Goal: Information Seeking & Learning: Learn about a topic

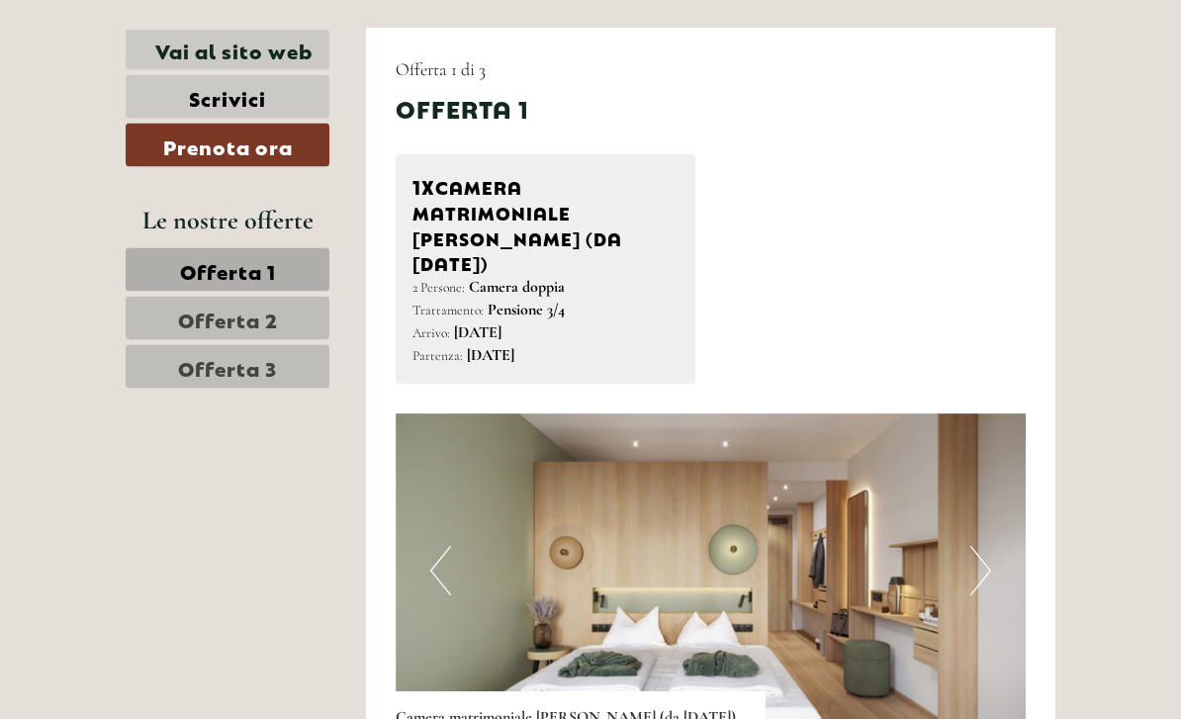
scroll to position [973, 0]
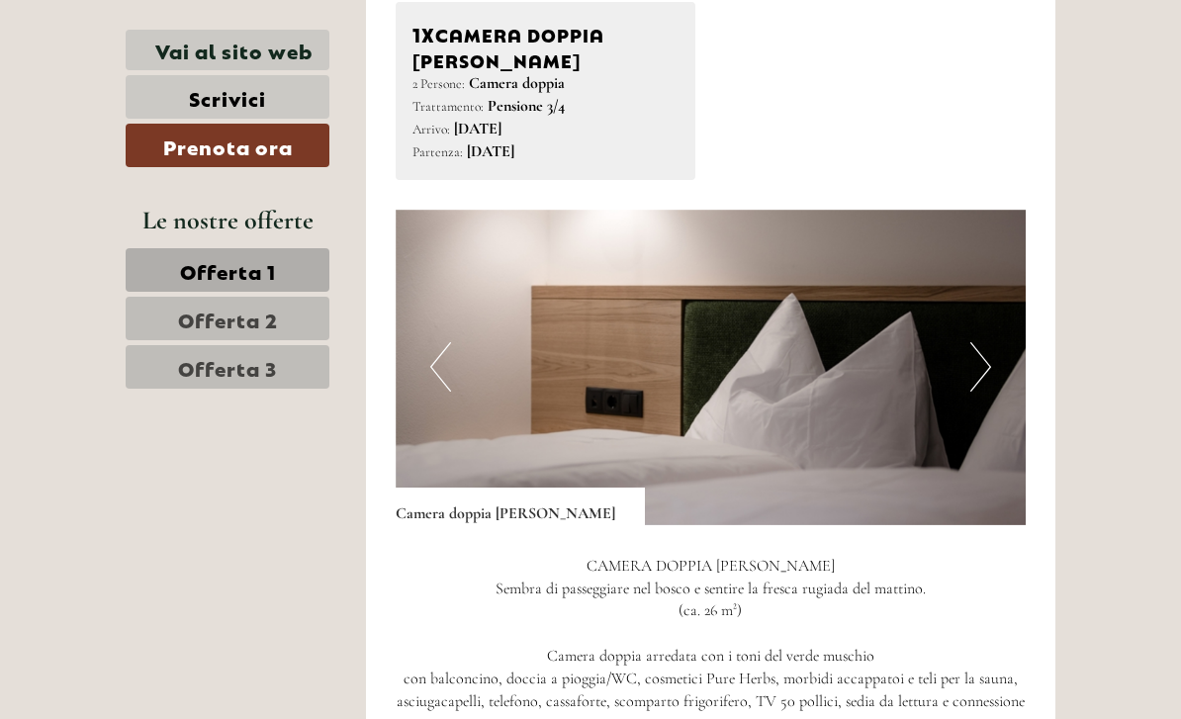
scroll to position [2475, 0]
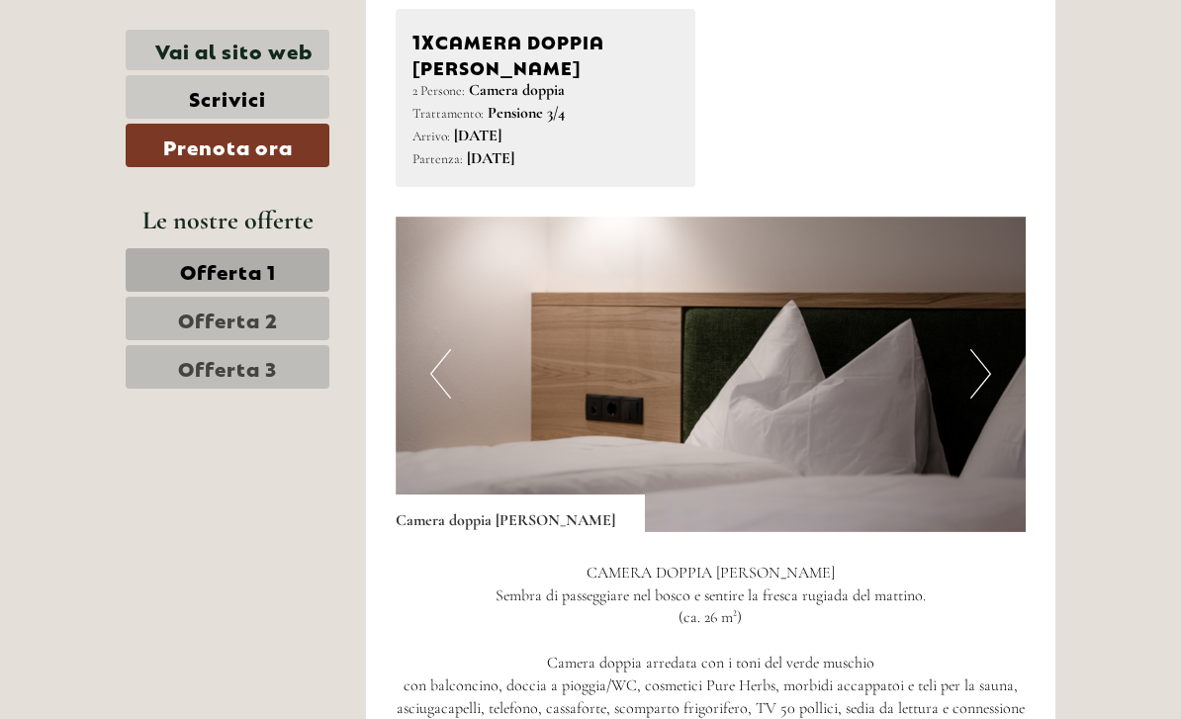
click at [432, 349] on button "Previous" at bounding box center [440, 373] width 21 height 49
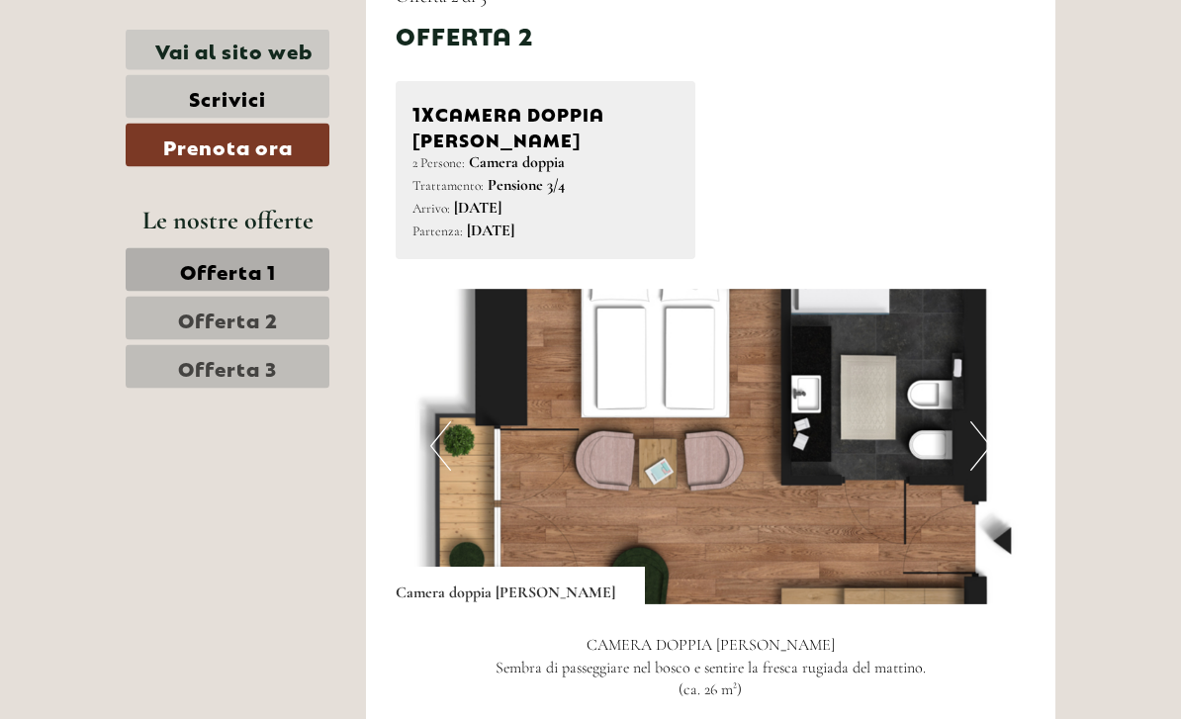
scroll to position [2398, 0]
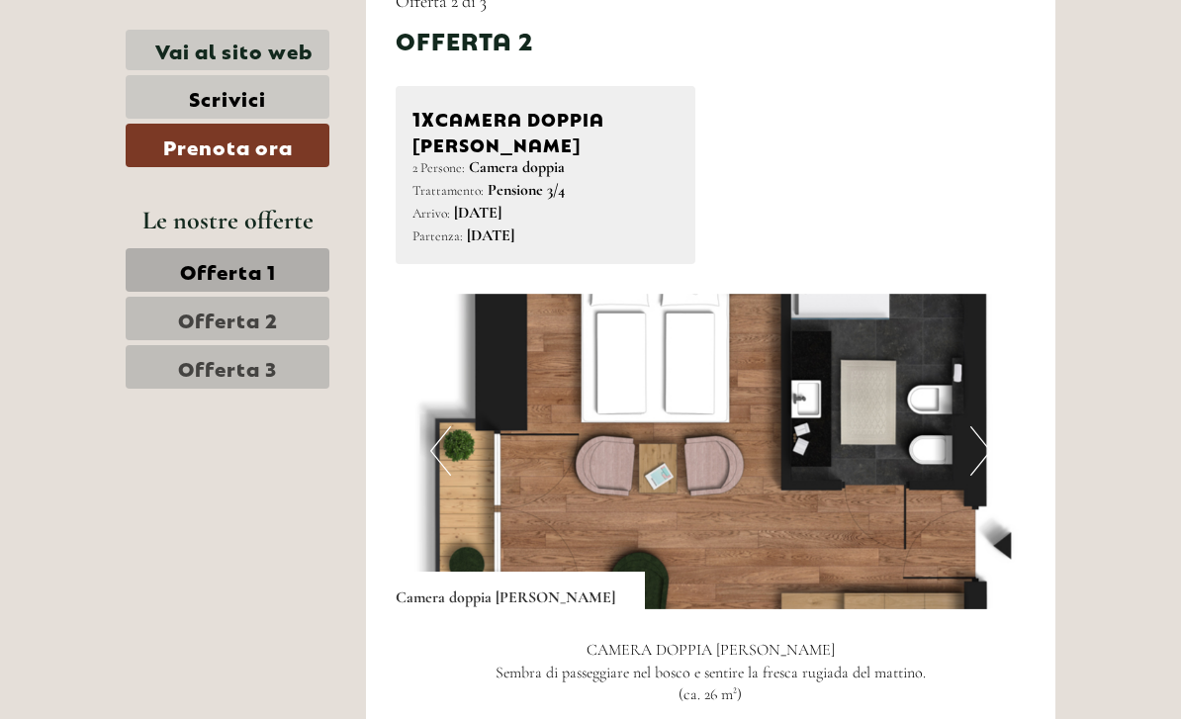
click at [434, 426] on button "Previous" at bounding box center [440, 450] width 21 height 49
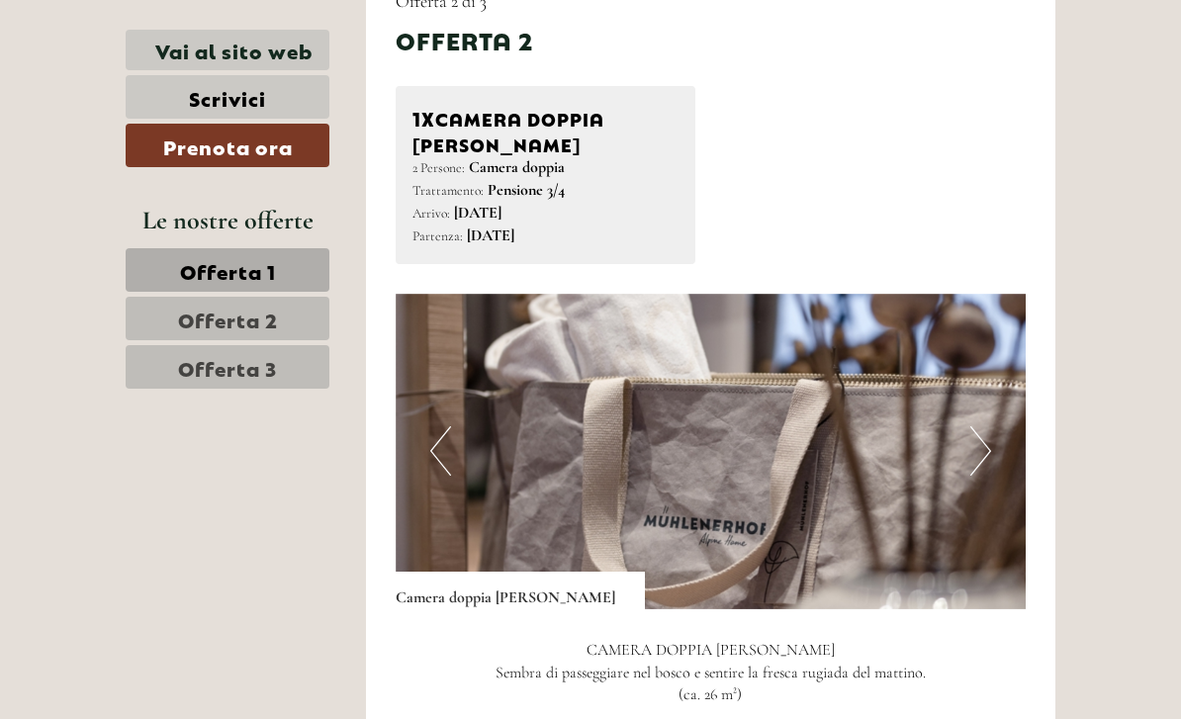
click at [428, 329] on img at bounding box center [711, 452] width 631 height 316
click at [444, 426] on button "Previous" at bounding box center [440, 450] width 21 height 49
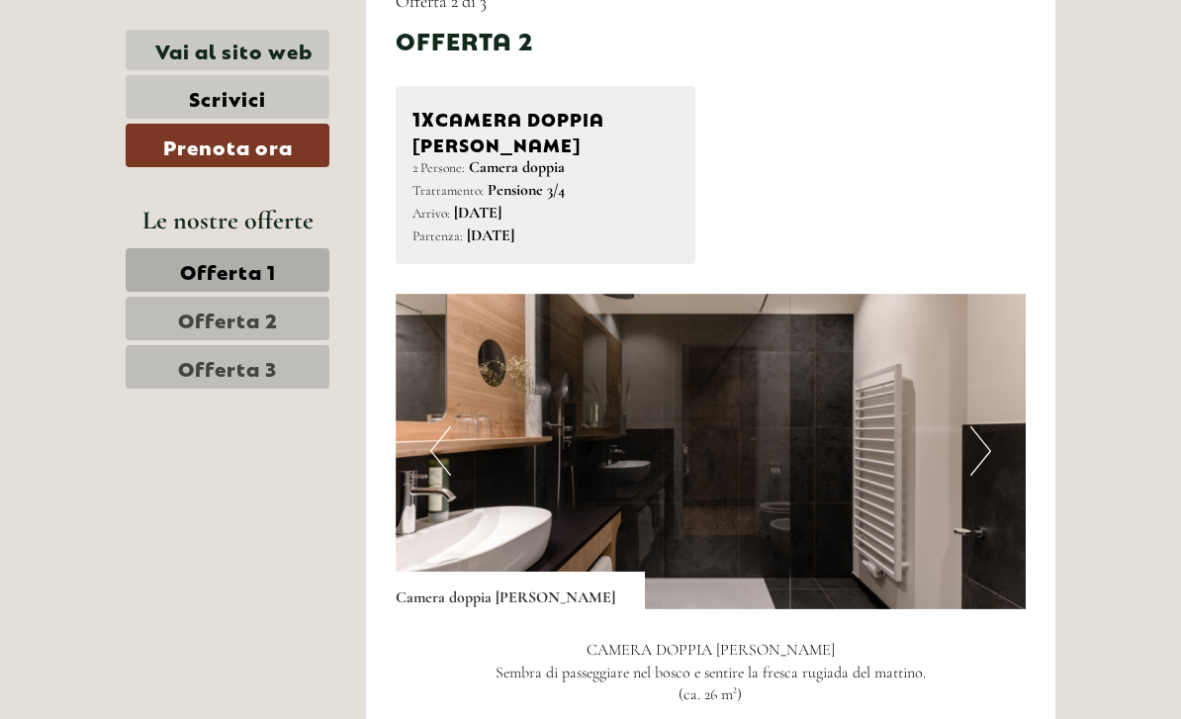
click at [433, 426] on button "Previous" at bounding box center [440, 450] width 21 height 49
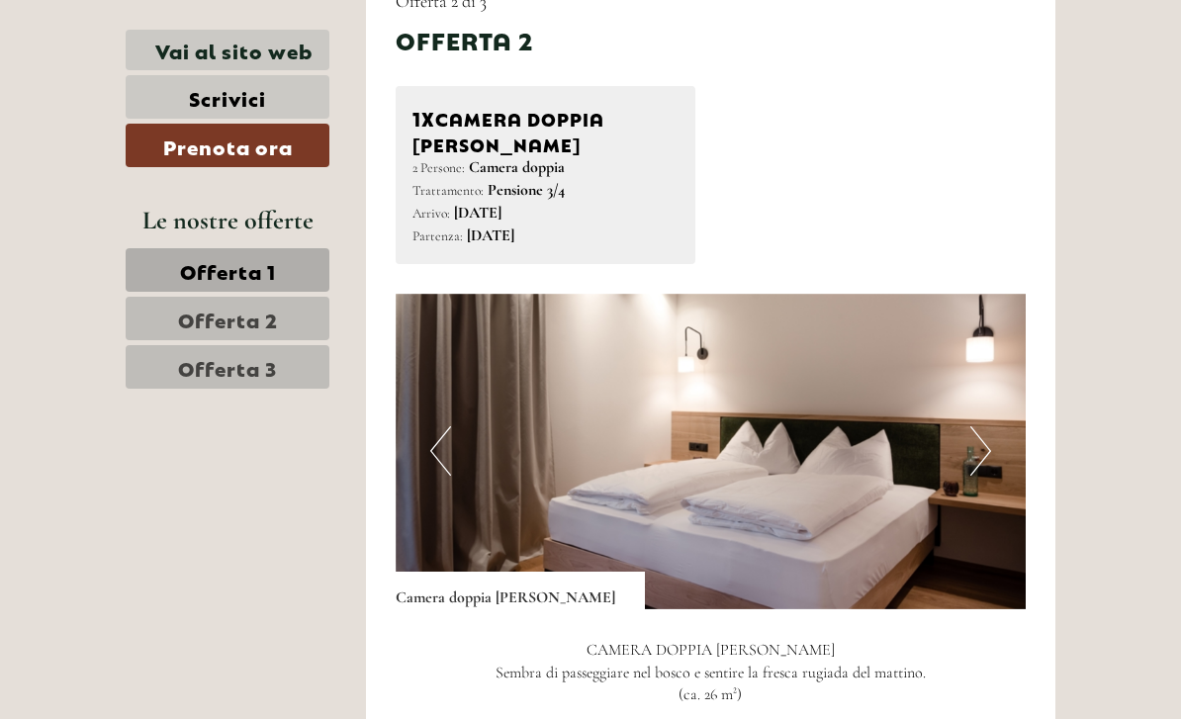
click at [436, 426] on button "Previous" at bounding box center [440, 450] width 21 height 49
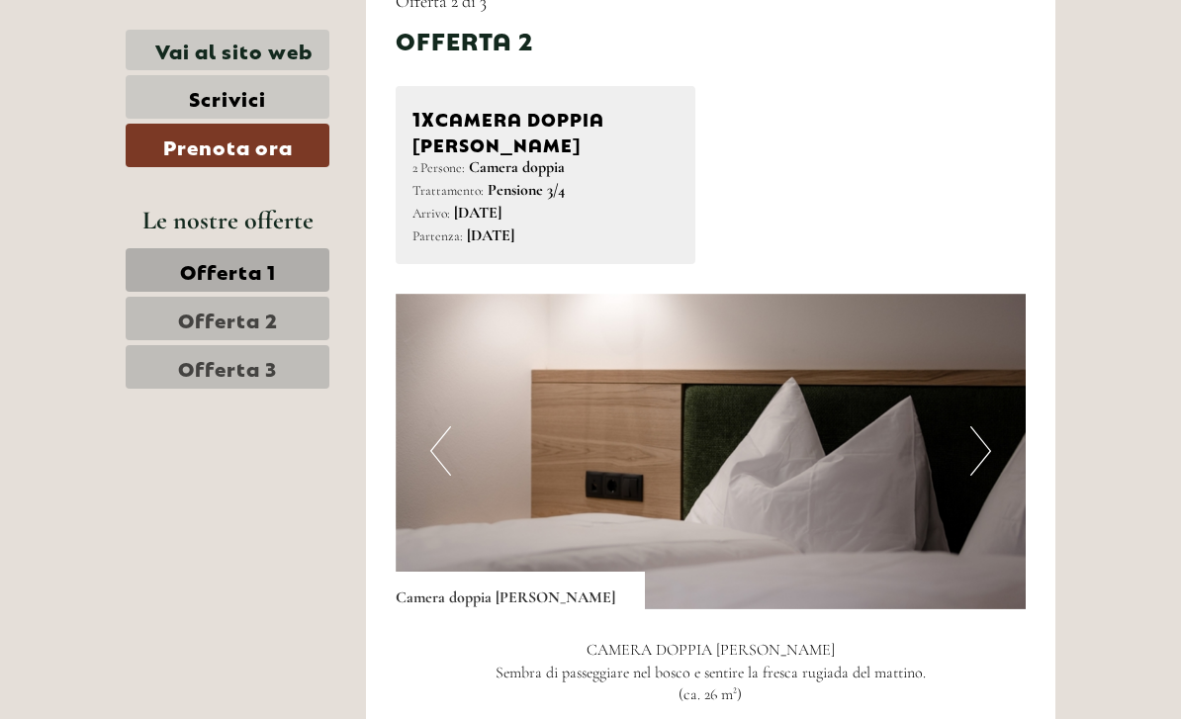
click at [427, 335] on img at bounding box center [711, 452] width 631 height 316
click at [443, 426] on button "Previous" at bounding box center [440, 450] width 21 height 49
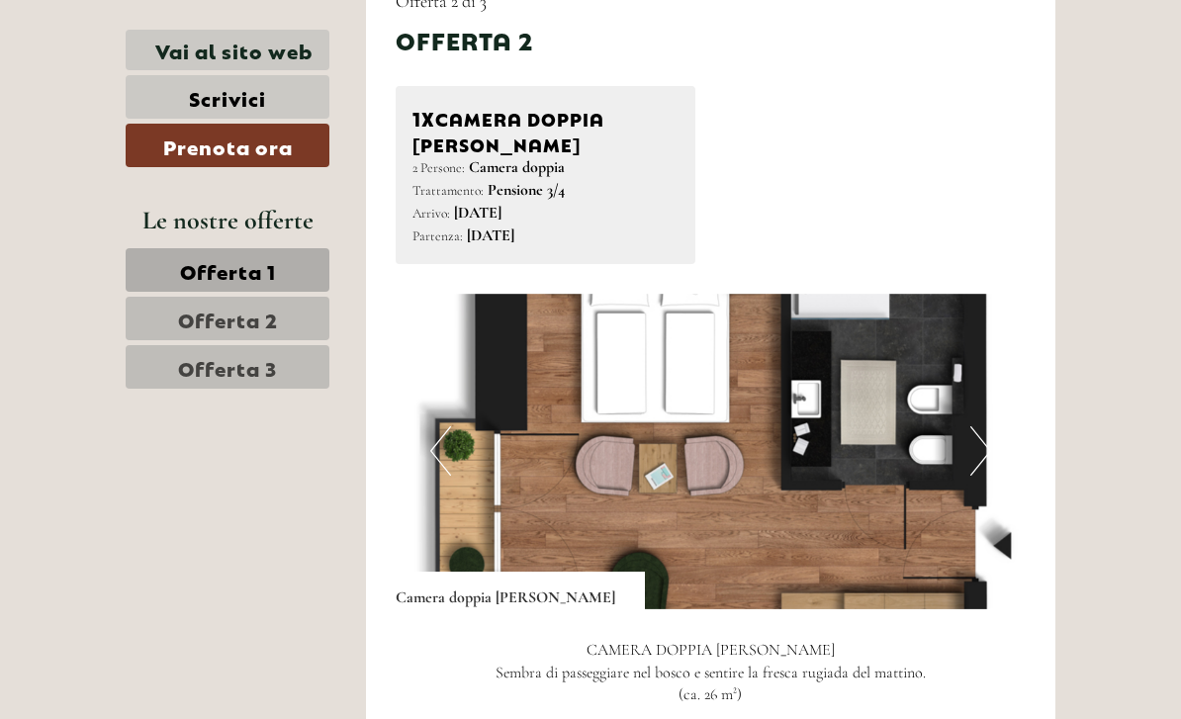
click at [427, 323] on img at bounding box center [711, 452] width 631 height 316
click at [978, 426] on button "Next" at bounding box center [980, 450] width 21 height 49
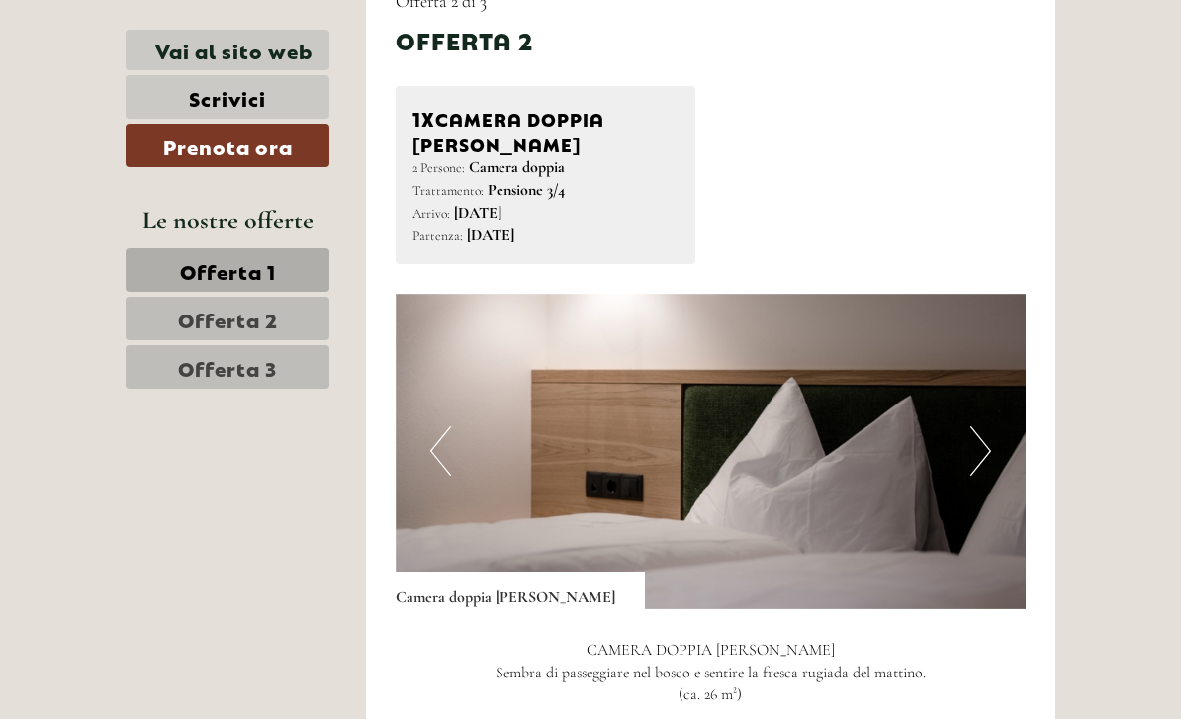
click at [984, 426] on button "Next" at bounding box center [980, 450] width 21 height 49
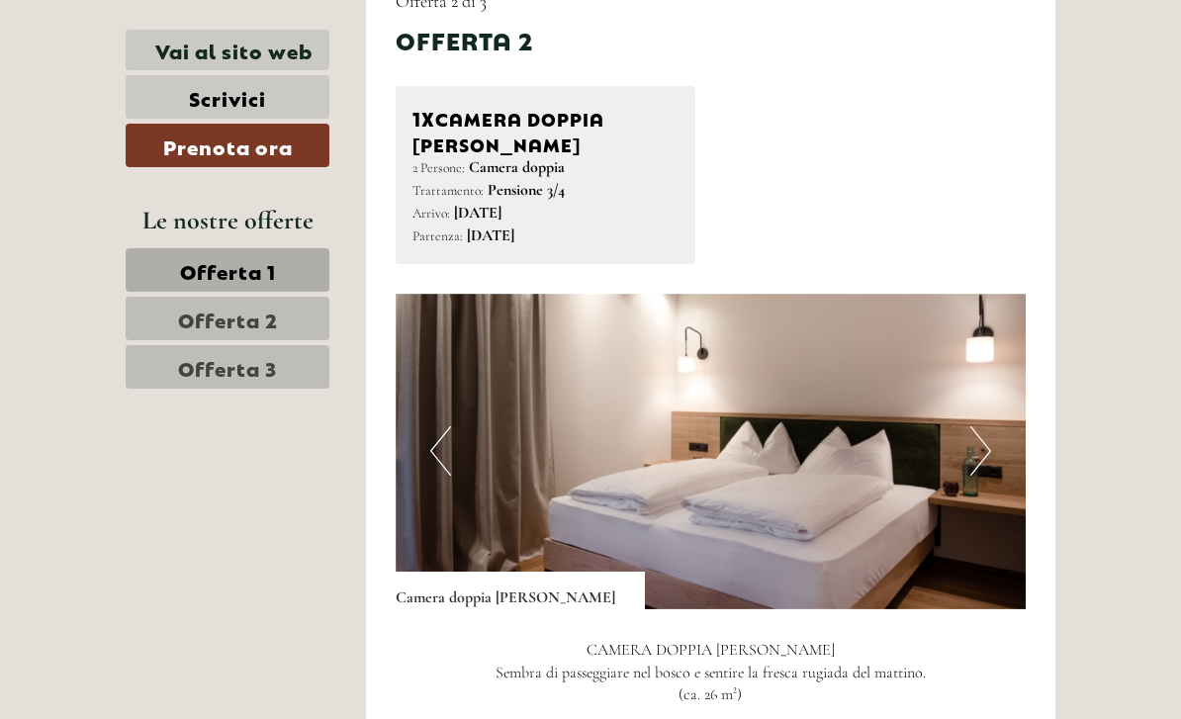
click at [983, 426] on button "Next" at bounding box center [980, 450] width 21 height 49
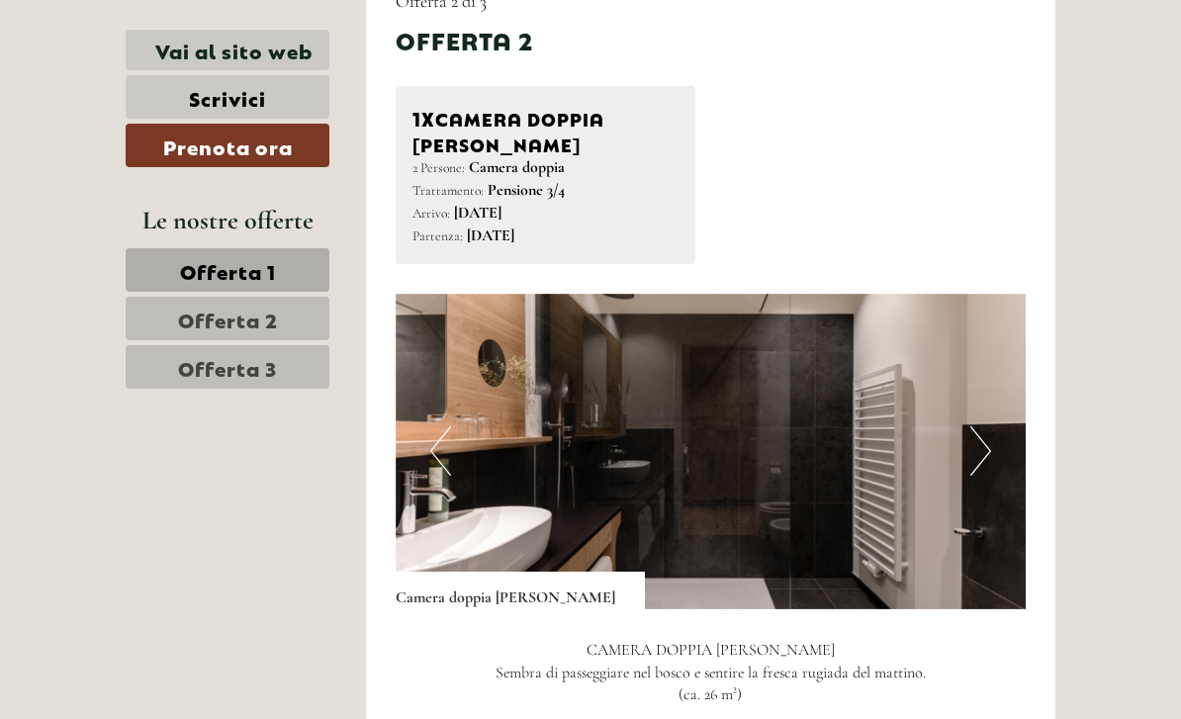
click at [992, 328] on img at bounding box center [711, 452] width 631 height 316
click at [995, 331] on img at bounding box center [711, 452] width 631 height 316
click at [986, 426] on button "Next" at bounding box center [980, 450] width 21 height 49
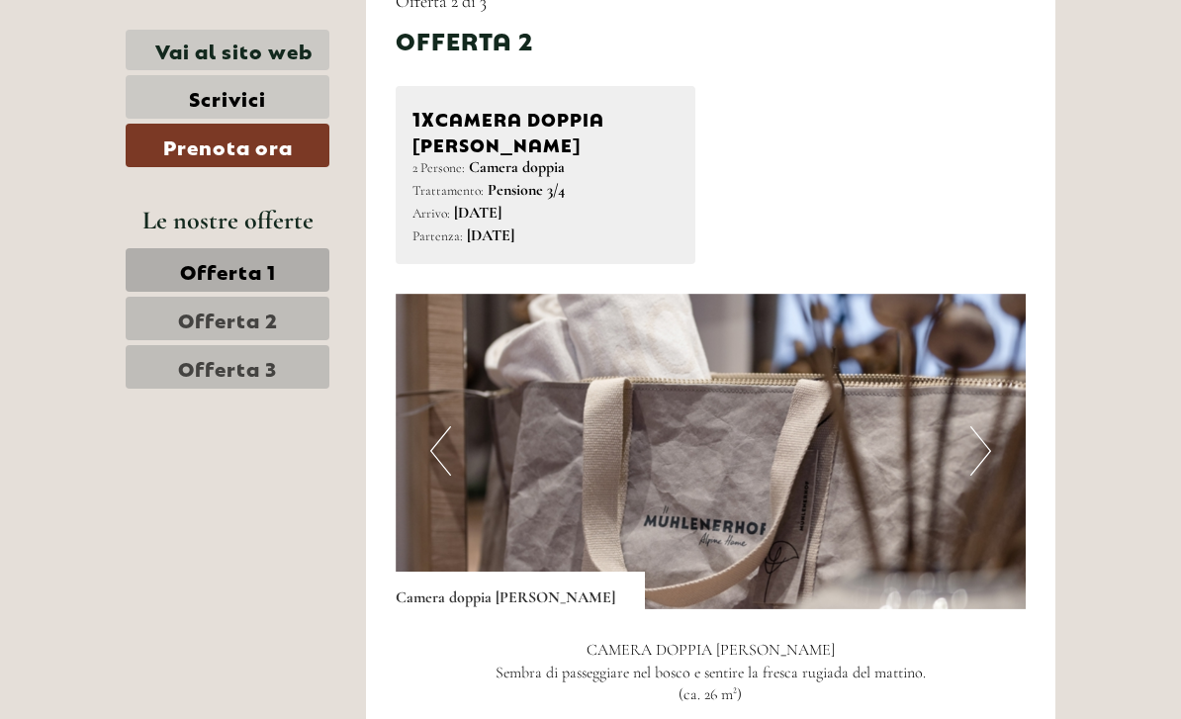
click at [1002, 326] on img at bounding box center [711, 452] width 631 height 316
click at [441, 426] on button "Previous" at bounding box center [440, 450] width 21 height 49
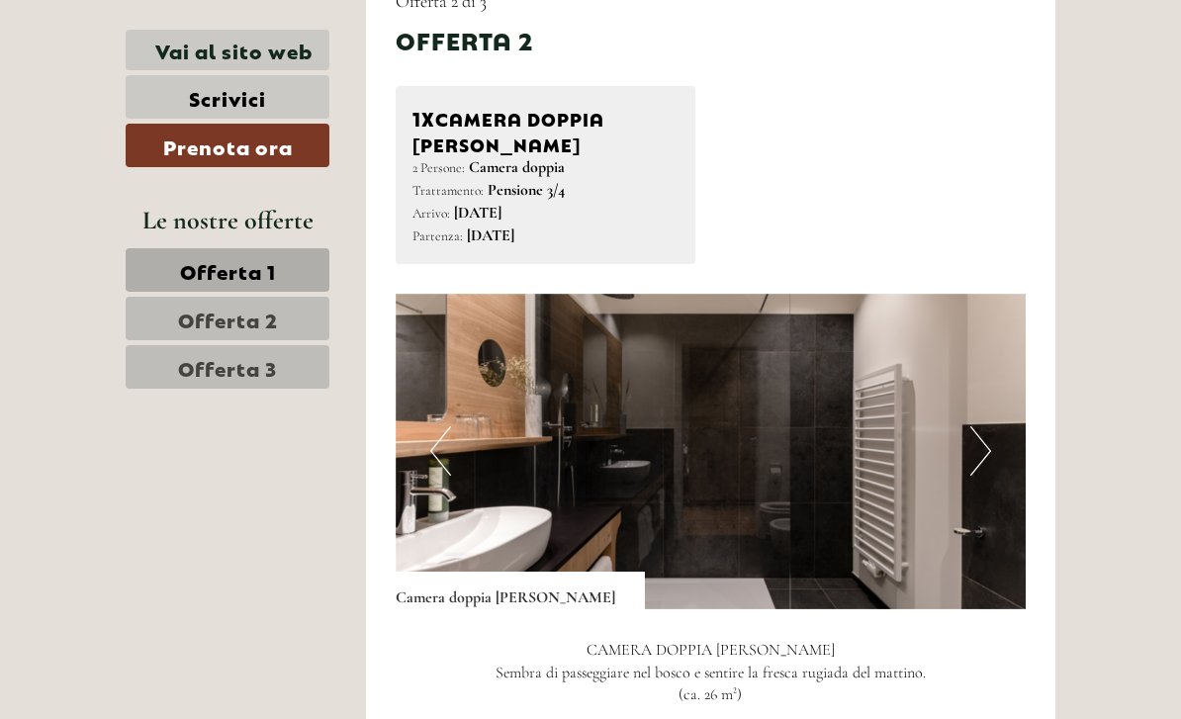
click at [430, 426] on button "Previous" at bounding box center [440, 450] width 21 height 49
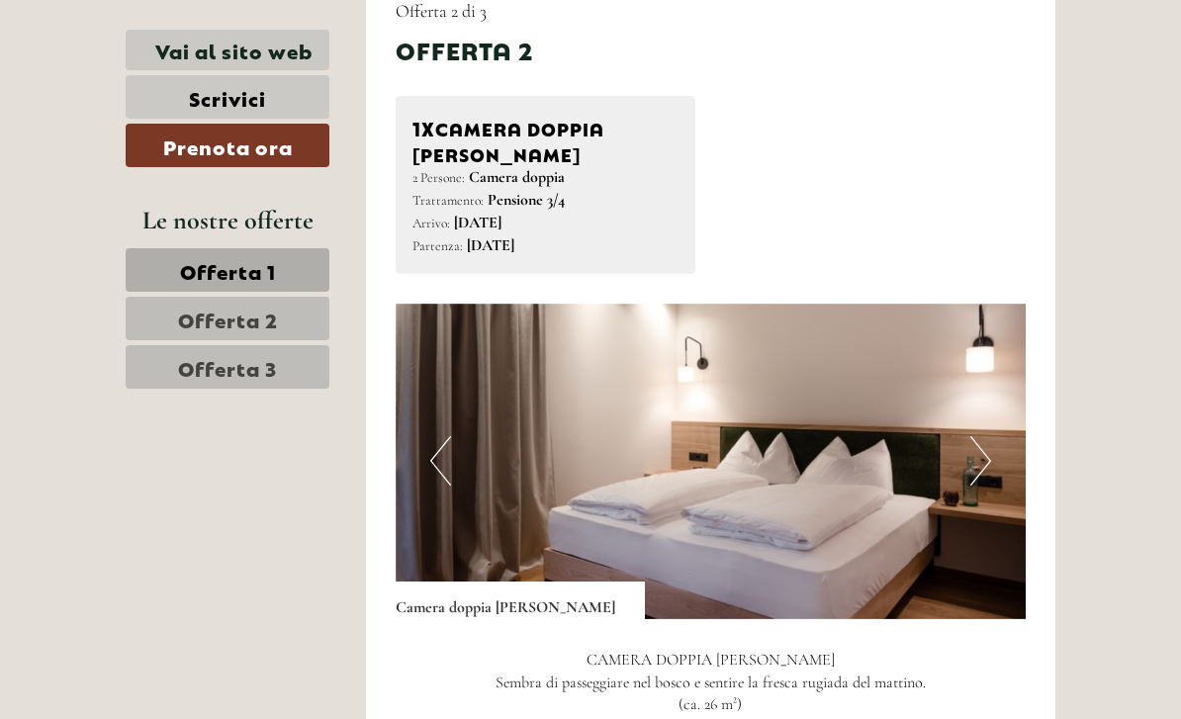
scroll to position [2371, 0]
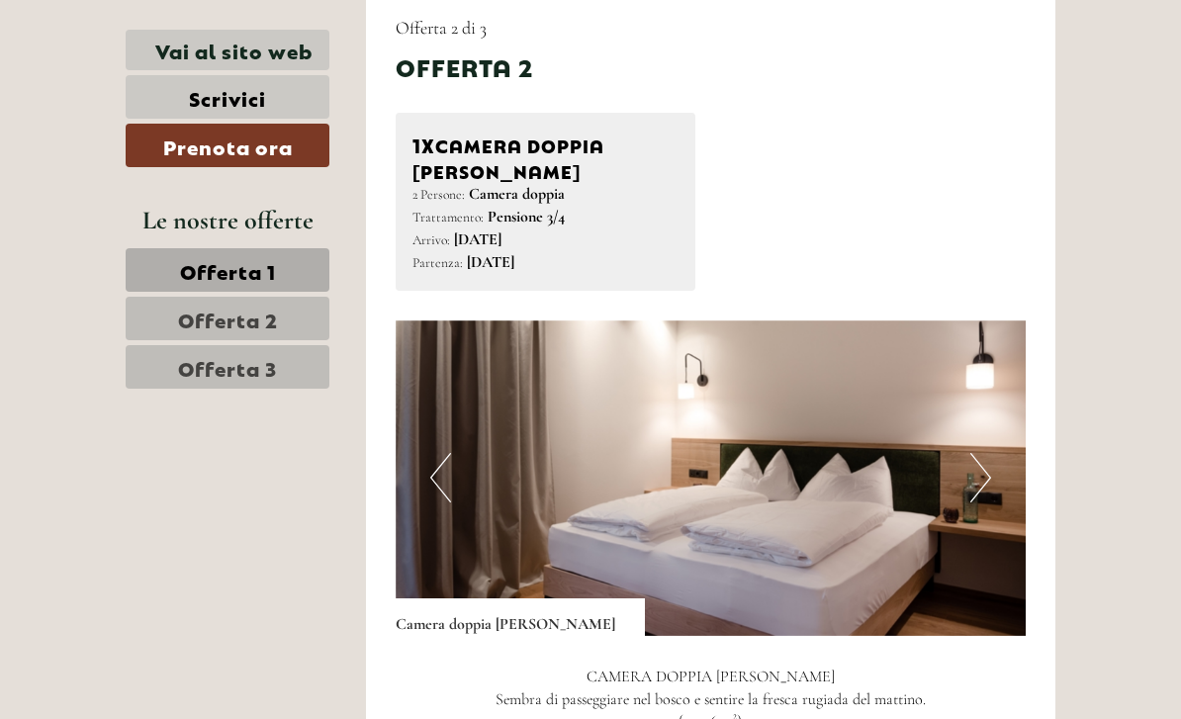
click at [546, 383] on img at bounding box center [711, 479] width 631 height 316
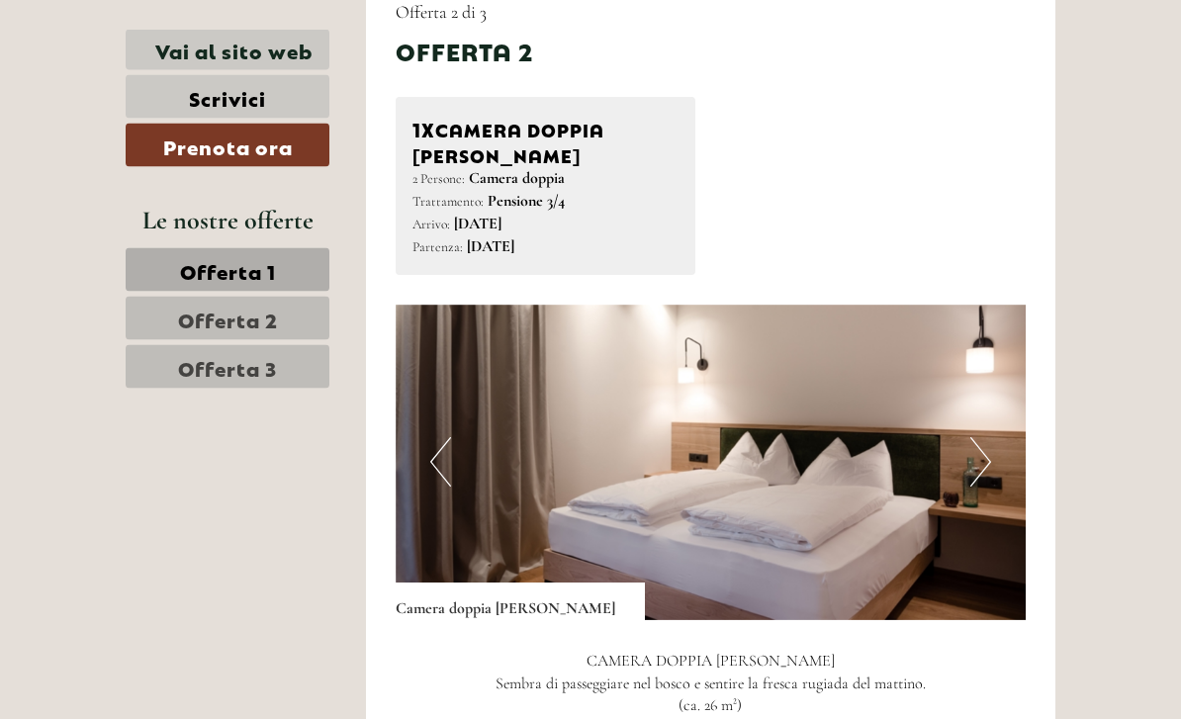
scroll to position [2387, 0]
click at [544, 324] on img at bounding box center [711, 463] width 631 height 316
click at [431, 437] on button "Previous" at bounding box center [440, 461] width 21 height 49
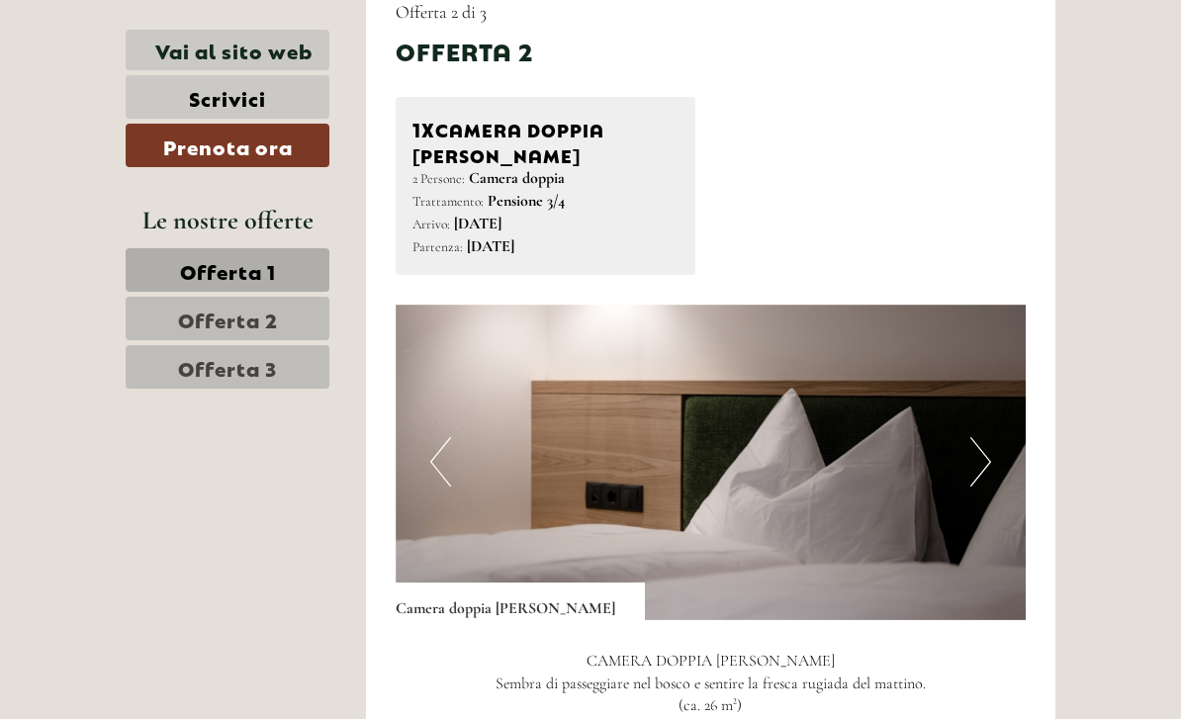
click at [438, 437] on button "Previous" at bounding box center [440, 461] width 21 height 49
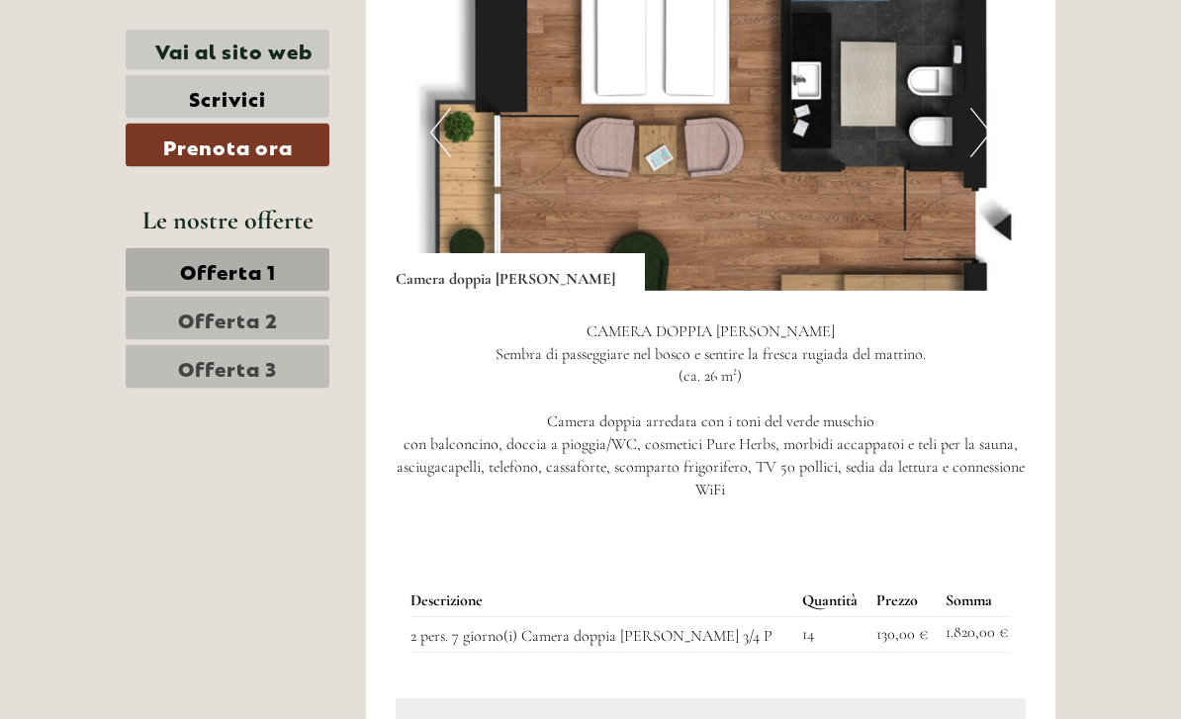
scroll to position [2717, 0]
click at [429, 617] on td "2 pers. 7 giorno(i) Camera doppia [PERSON_NAME] 3/4 P" at bounding box center [603, 635] width 384 height 36
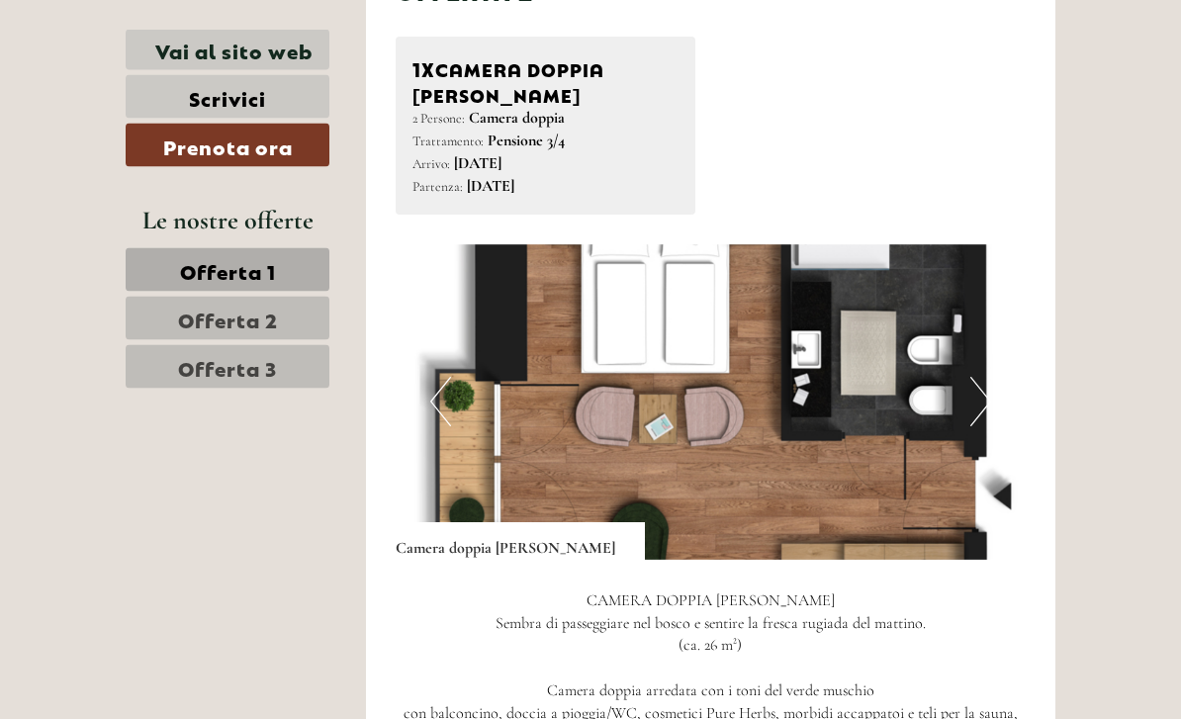
scroll to position [2448, 0]
click at [439, 377] on button "Previous" at bounding box center [440, 401] width 21 height 49
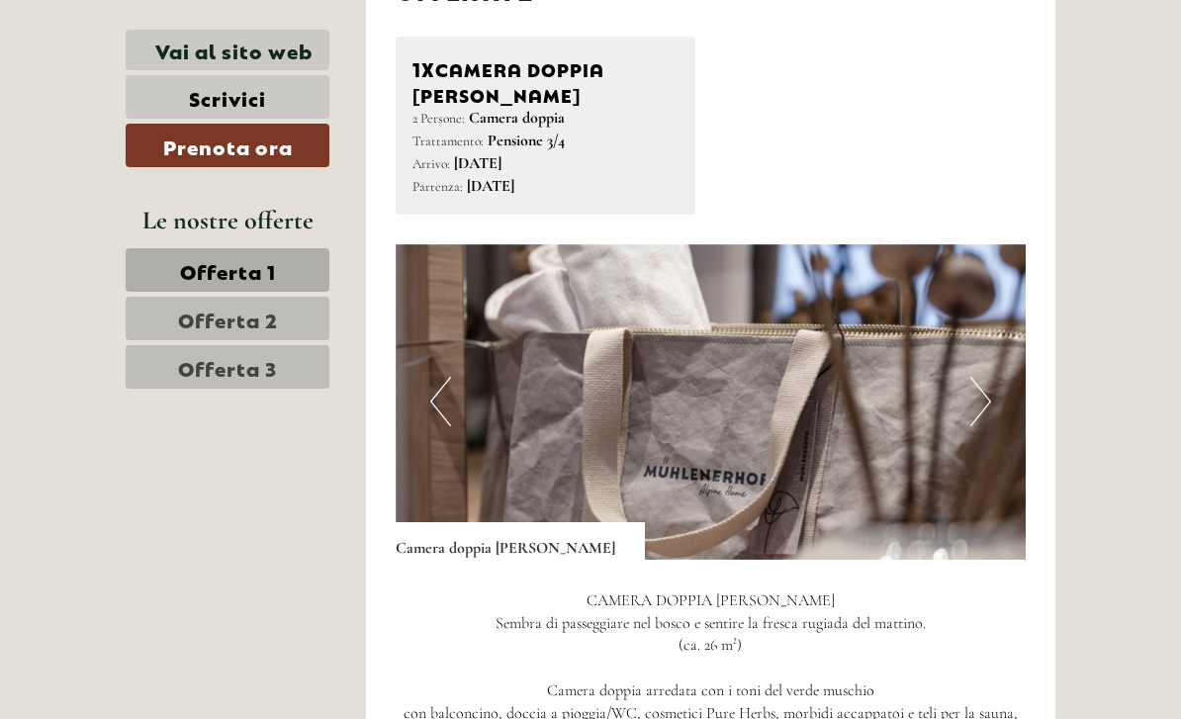
click at [438, 377] on button "Previous" at bounding box center [440, 401] width 21 height 49
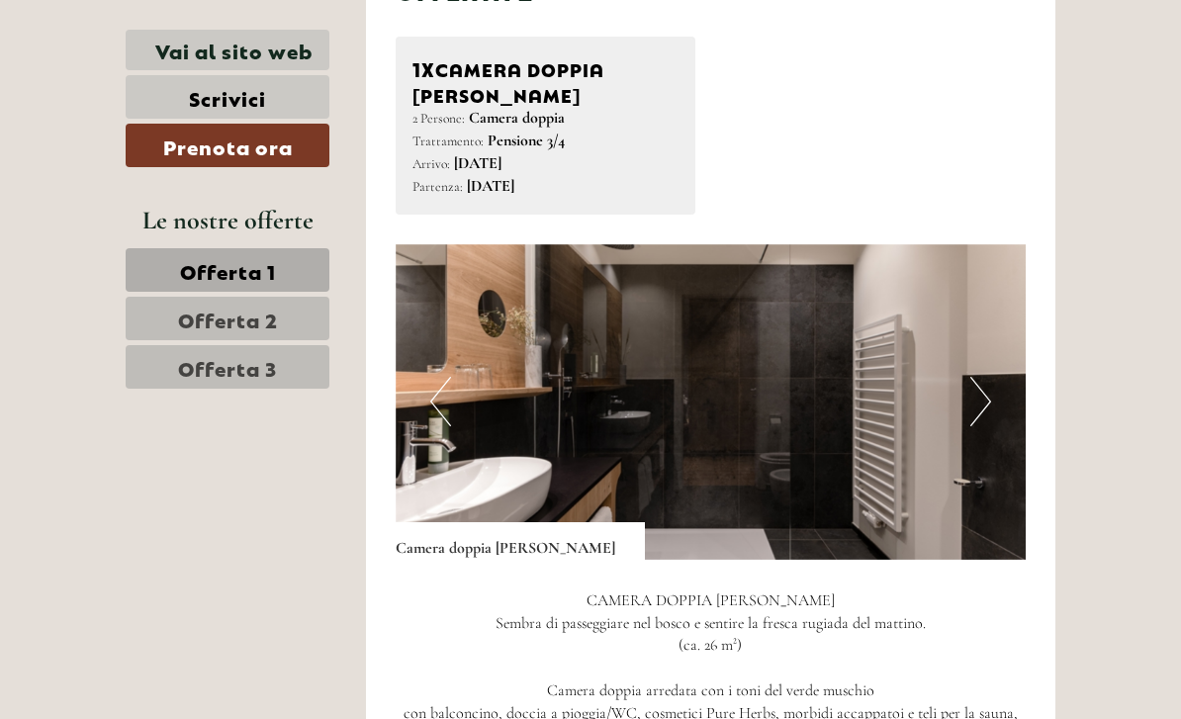
click at [437, 377] on button "Previous" at bounding box center [440, 401] width 21 height 49
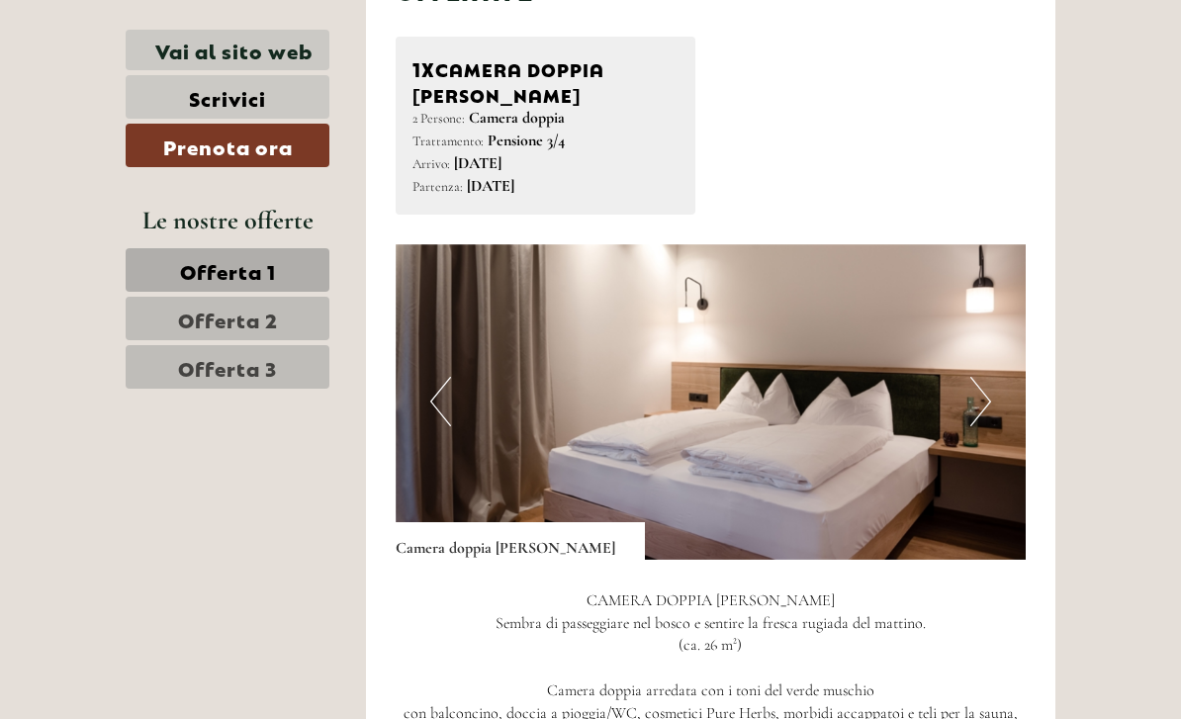
click at [428, 286] on img at bounding box center [711, 402] width 631 height 316
click at [426, 283] on img at bounding box center [711, 402] width 631 height 316
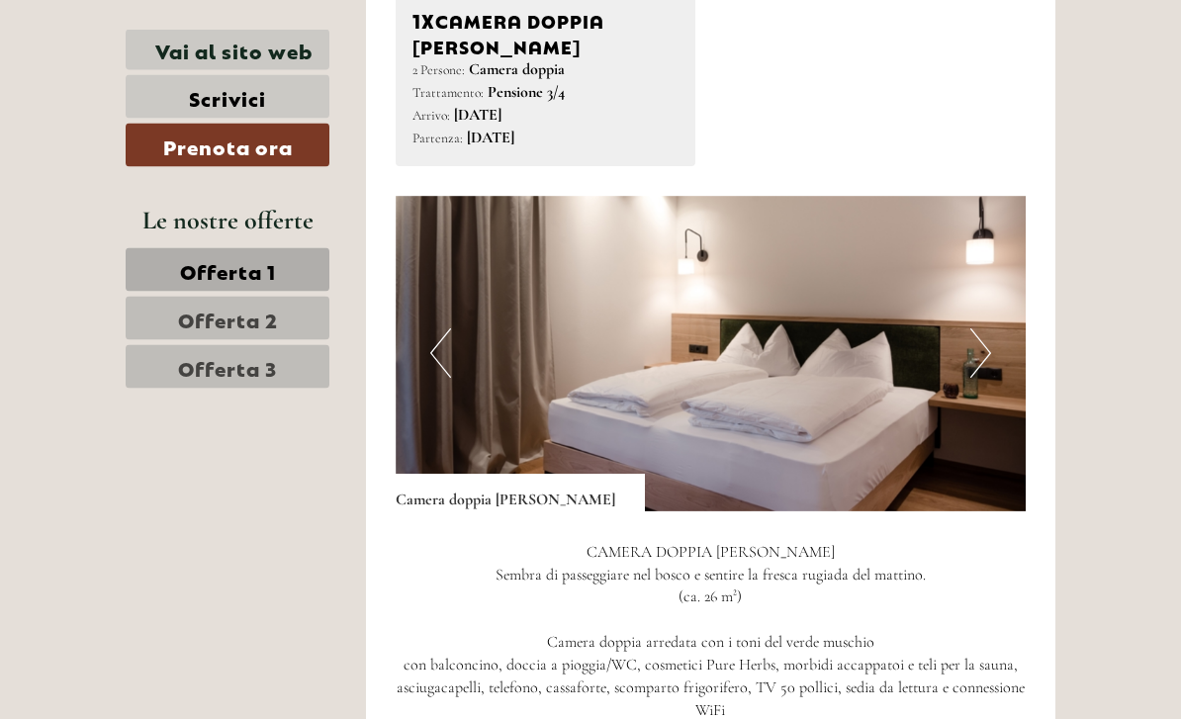
scroll to position [2496, 0]
click at [983, 328] on button "Next" at bounding box center [980, 352] width 21 height 49
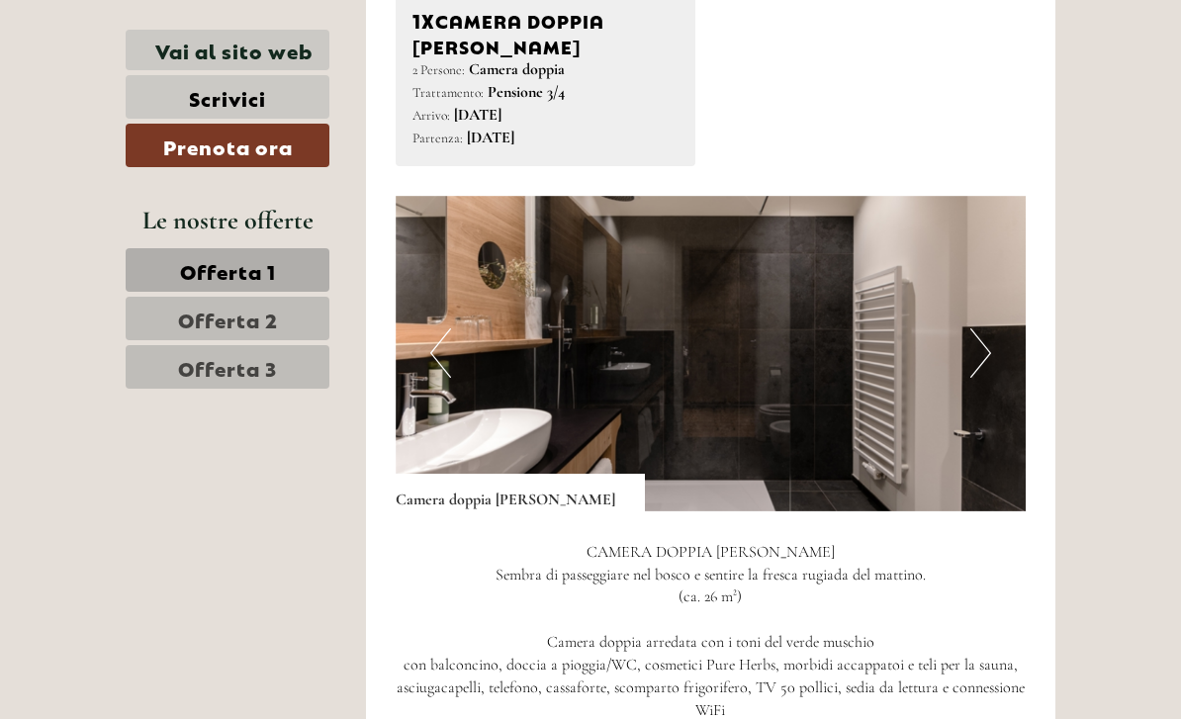
click at [168, 367] on link "Offerta 3" at bounding box center [228, 367] width 204 height 44
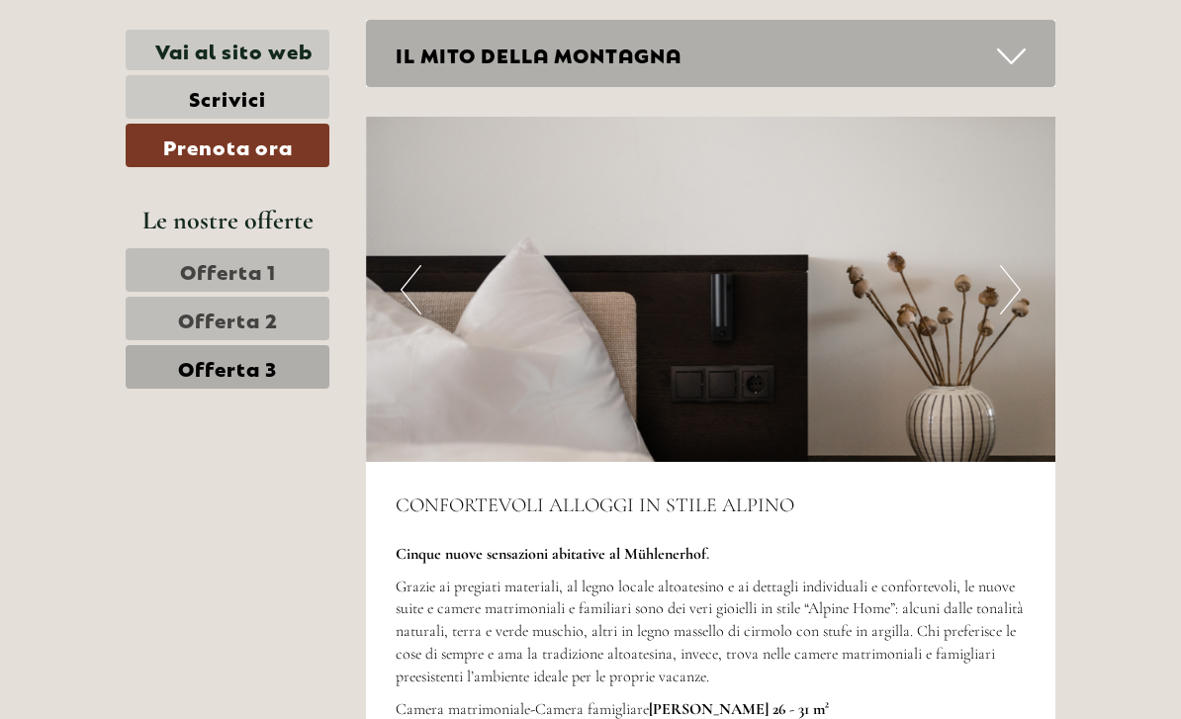
scroll to position [970, 0]
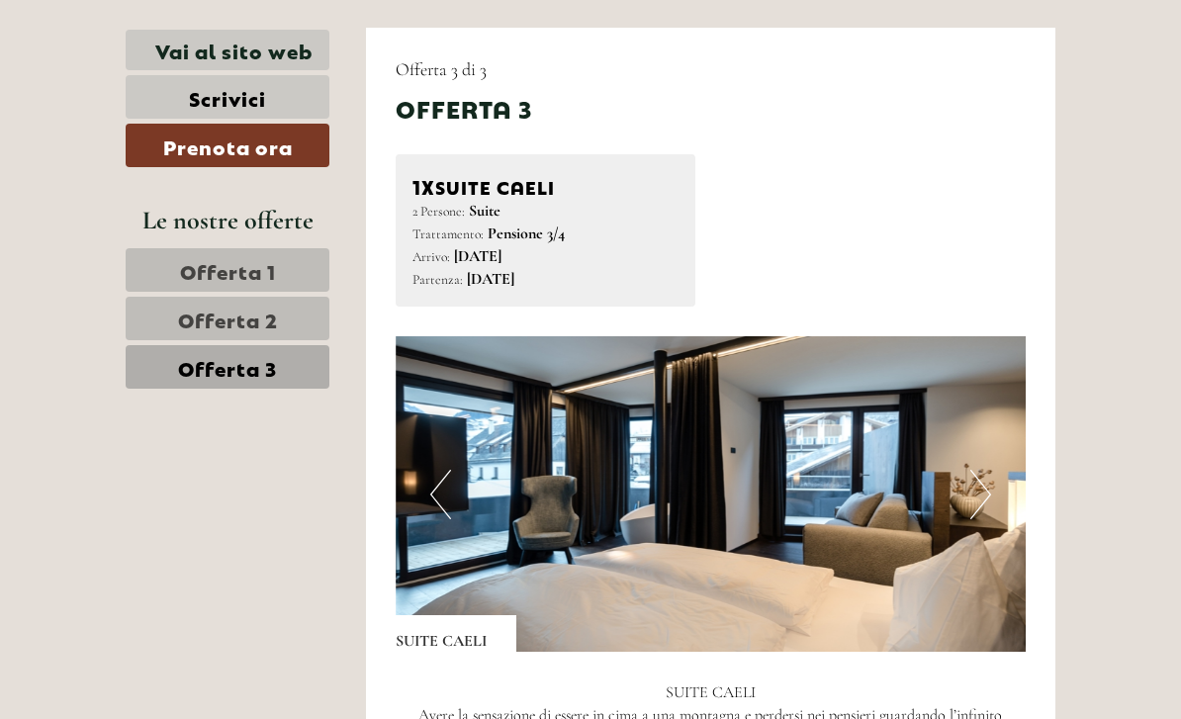
click at [171, 272] on link "Offerta 1" at bounding box center [228, 270] width 204 height 44
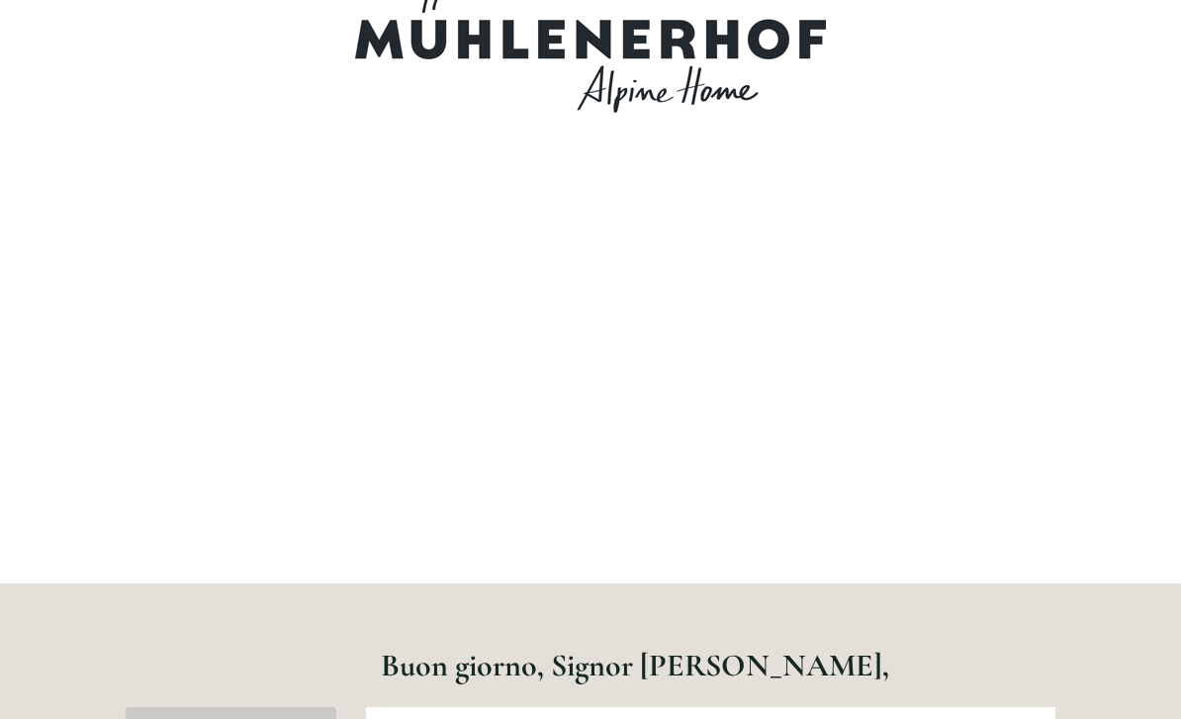
scroll to position [0, 0]
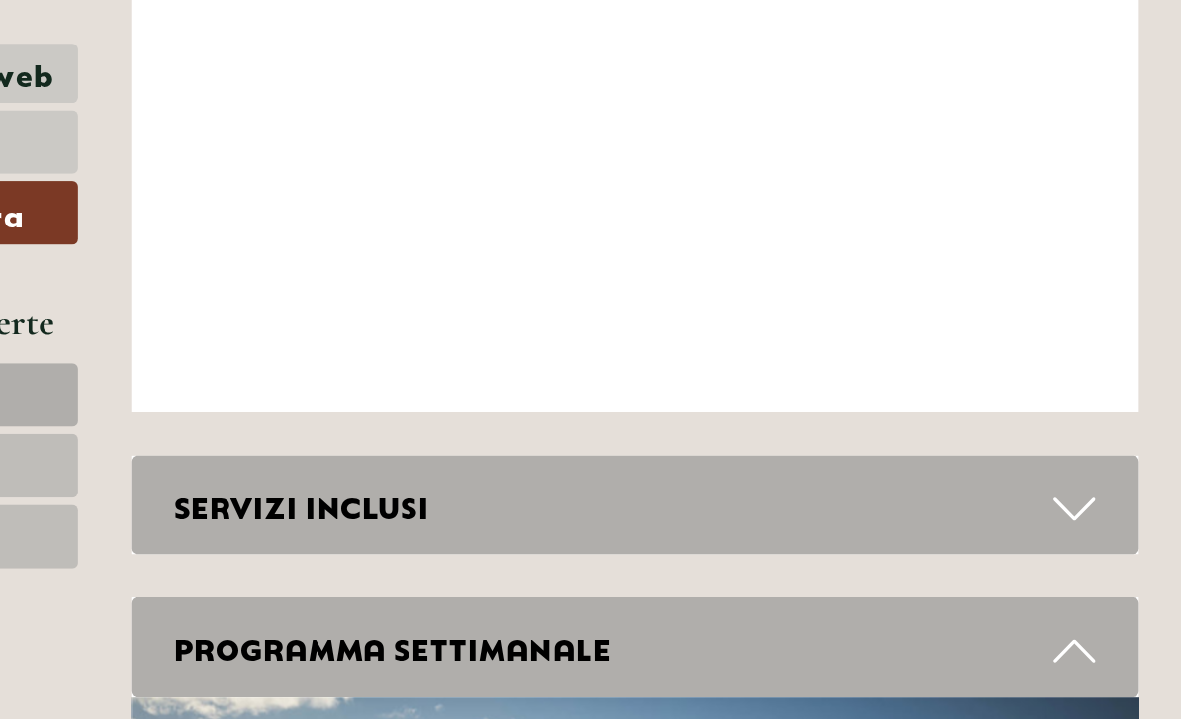
scroll to position [6977, 0]
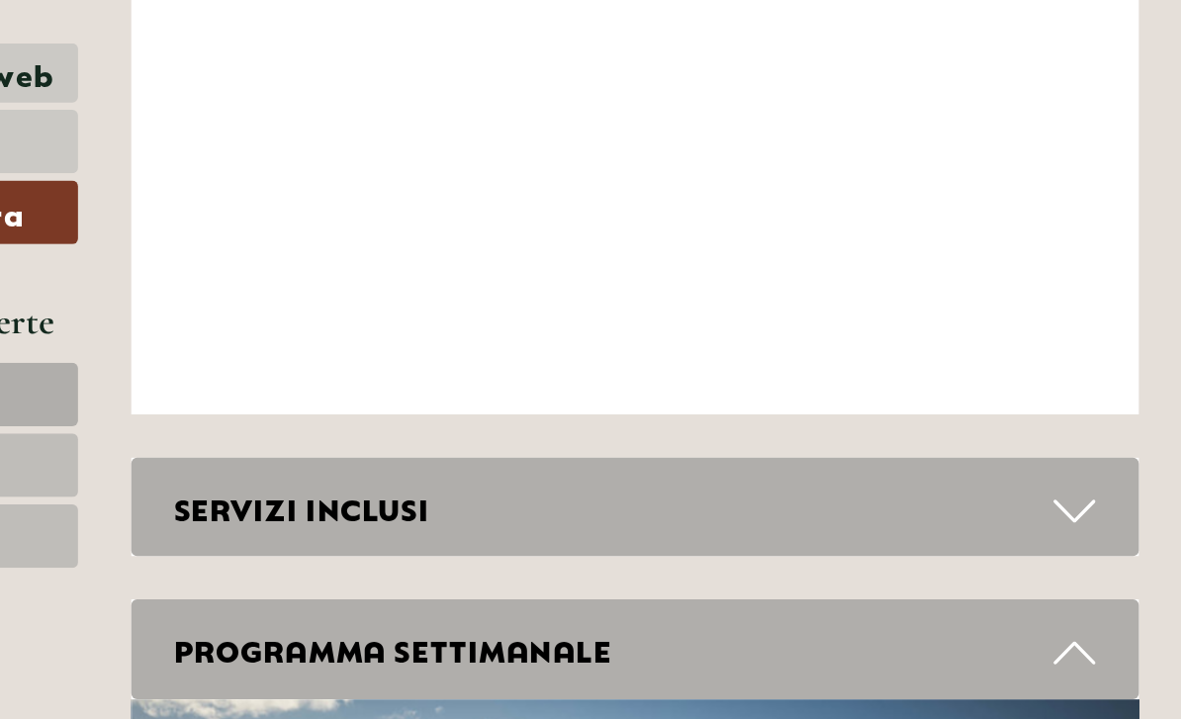
click at [366, 314] on div "SERVIZI INCLUSI" at bounding box center [711, 348] width 691 height 68
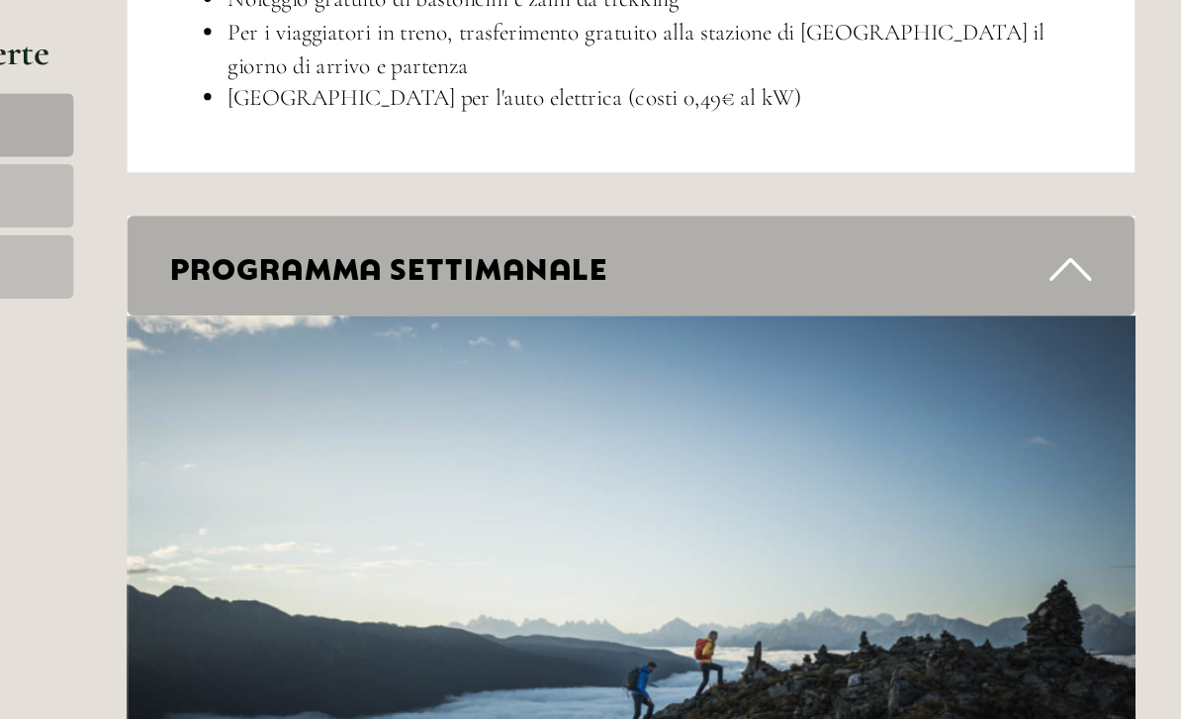
scroll to position [8057, 0]
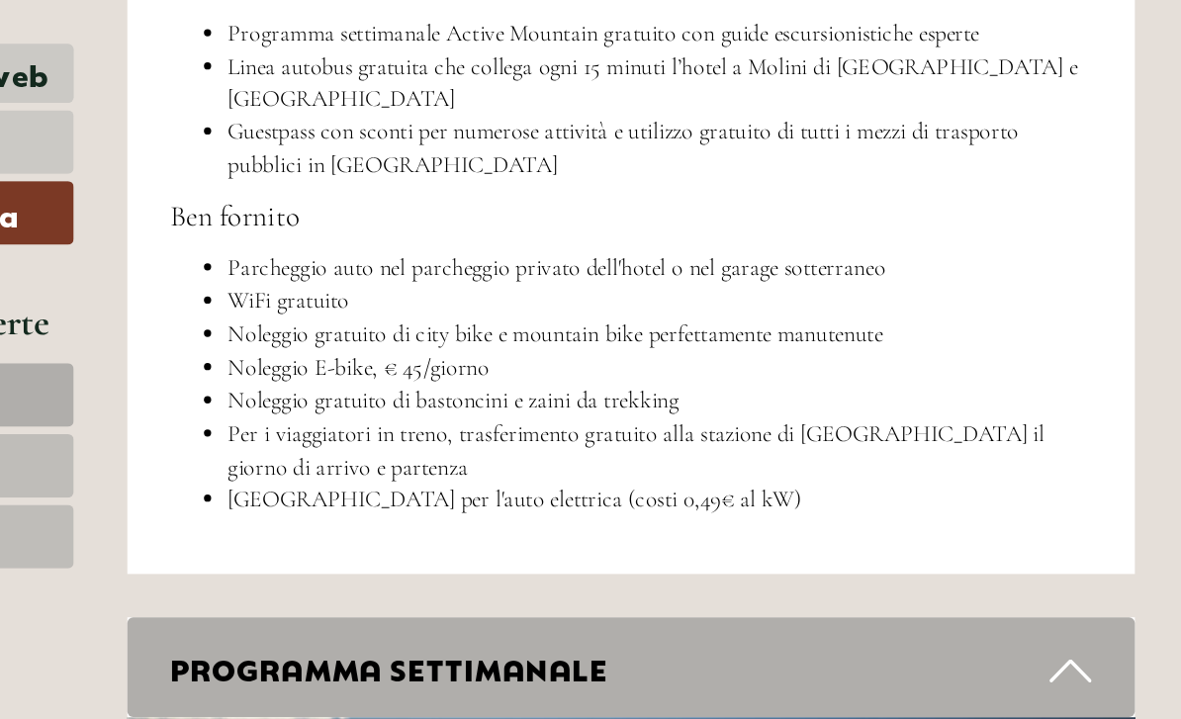
scroll to position [7963, 0]
click at [366, 422] on div "PROGRAMMA SETTIMANALE" at bounding box center [711, 456] width 691 height 68
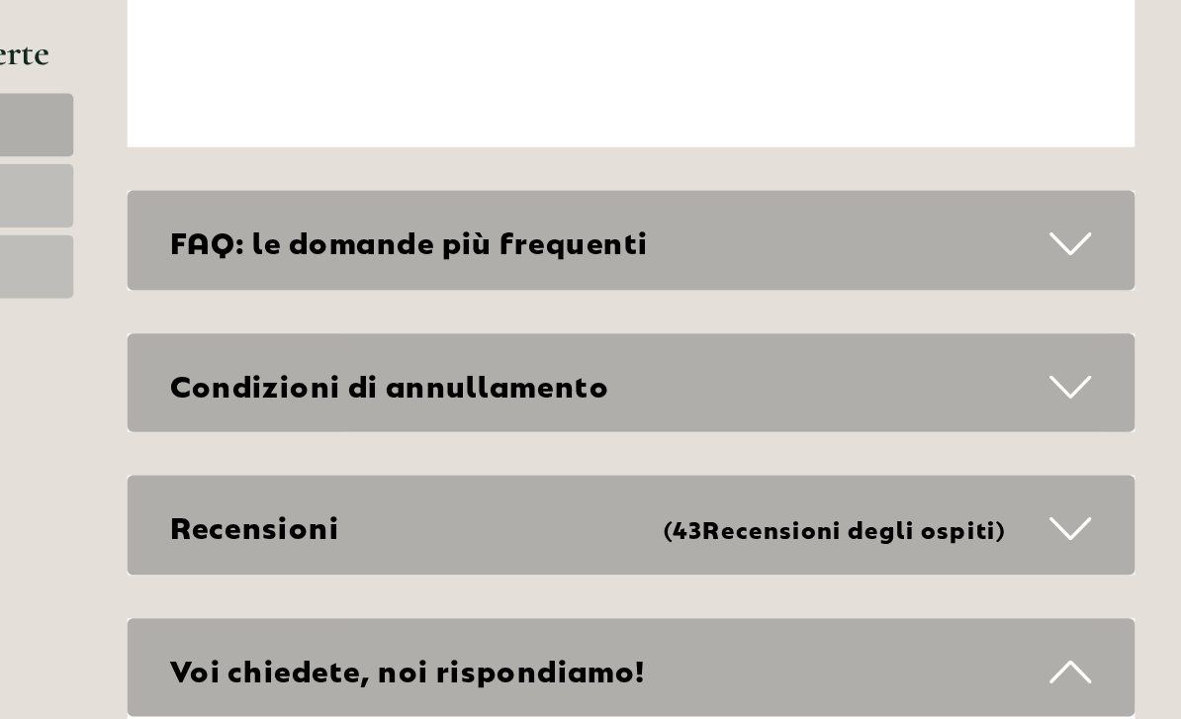
scroll to position [8592, 0]
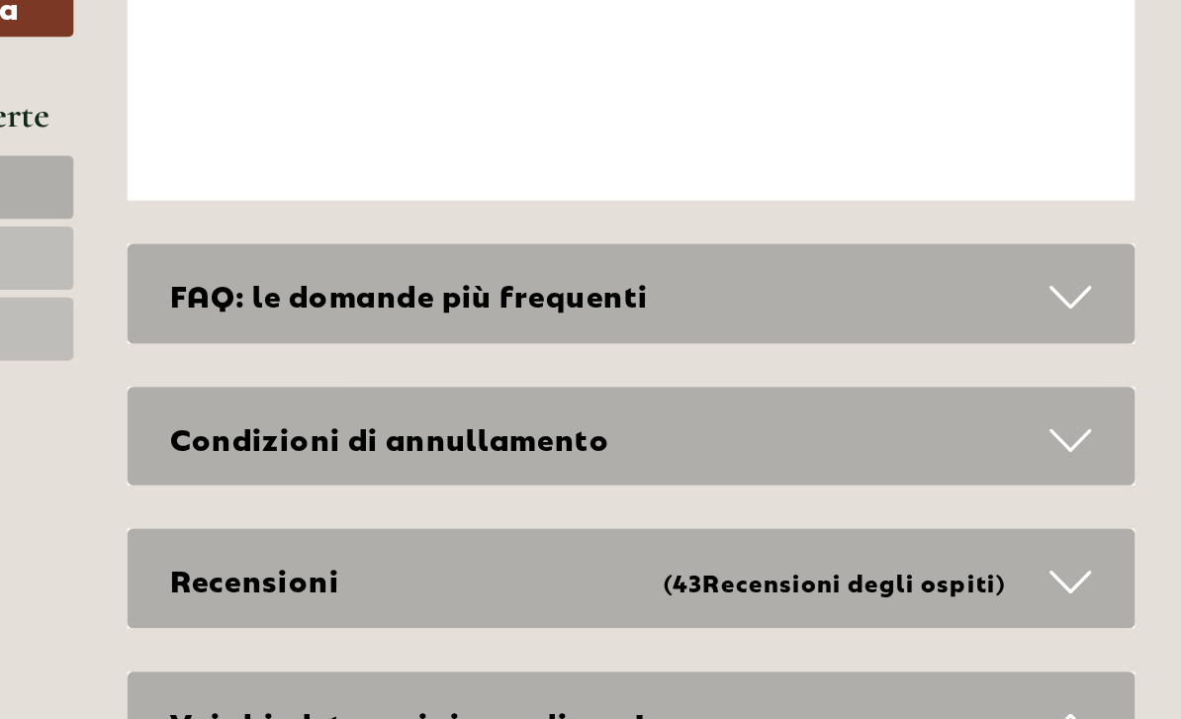
click at [366, 504] on div "Recensioni (43 Recensioni degli ospiti )" at bounding box center [711, 538] width 691 height 68
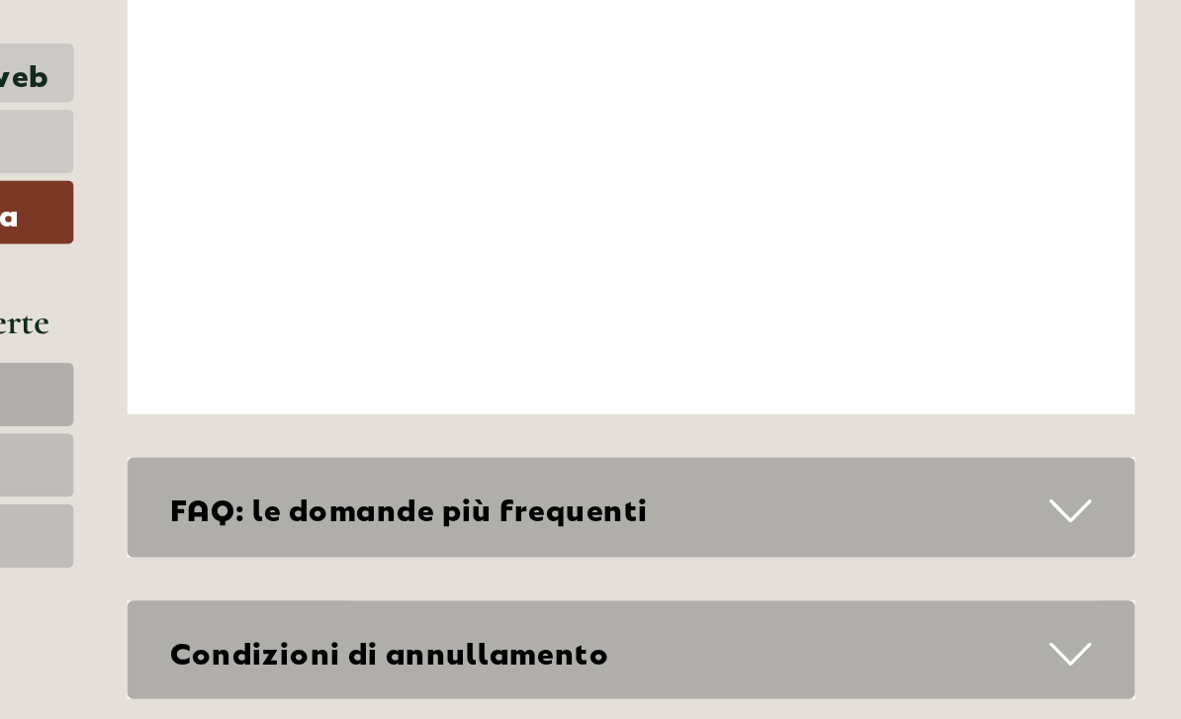
scroll to position [8584, 0]
